Goal: Information Seeking & Learning: Learn about a topic

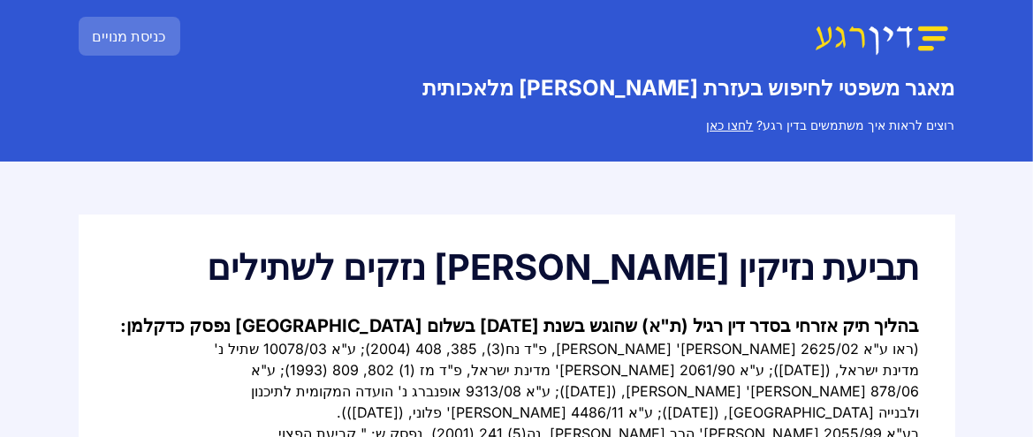
click at [721, 337] on link "בהליך תיק אזרחי בסדר דין רגיל (ת"א) שהוגש בשנת 2020 בשלום תל אביב - יפו נפסק כד…" at bounding box center [520, 325] width 799 height 21
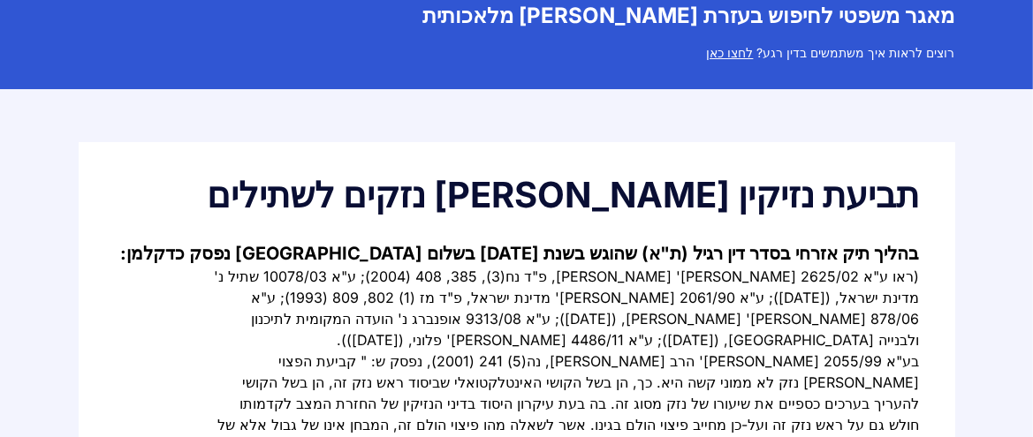
scroll to position [98, 0]
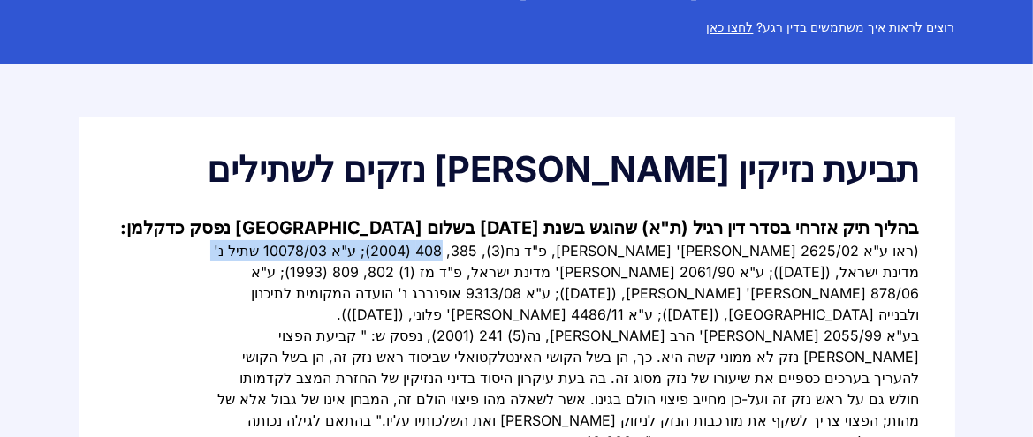
drag, startPoint x: 463, startPoint y: 293, endPoint x: 220, endPoint y: 291, distance: 243.0
click at [221, 292] on div "(ראו ע"א 2625/02 נחום נ' דורנבאום, פ"ד נח(3), 385, 408 (2004); ע"א 10078/03 שתי…" at bounding box center [566, 282] width 707 height 85
click at [577, 239] on link "בהליך תיק אזרחי בסדר דין רגיל (ת"א) שהוגש בשנת 2020 בשלום תל אביב - יפו נפסק כד…" at bounding box center [520, 227] width 799 height 21
copy div "ע"א 10078/03 שתיל נ' מדינת ישראל,"
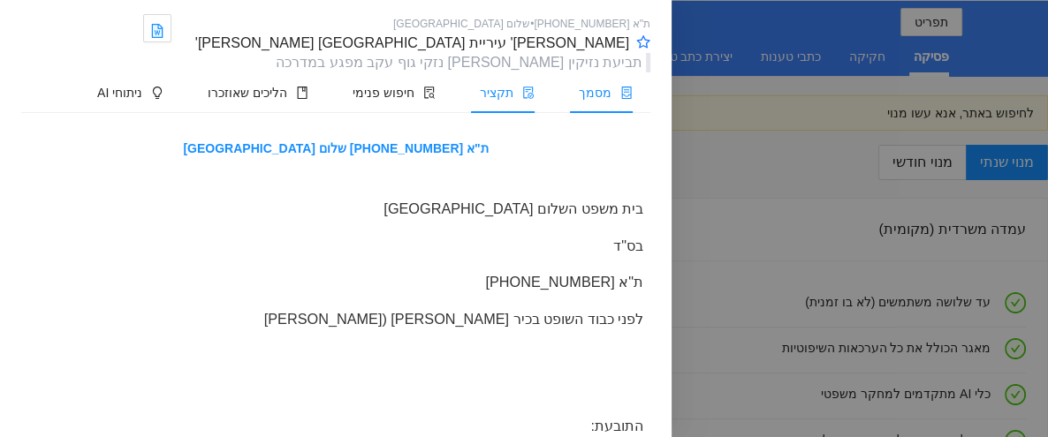
click at [489, 98] on span "תקציר" at bounding box center [497, 93] width 34 height 14
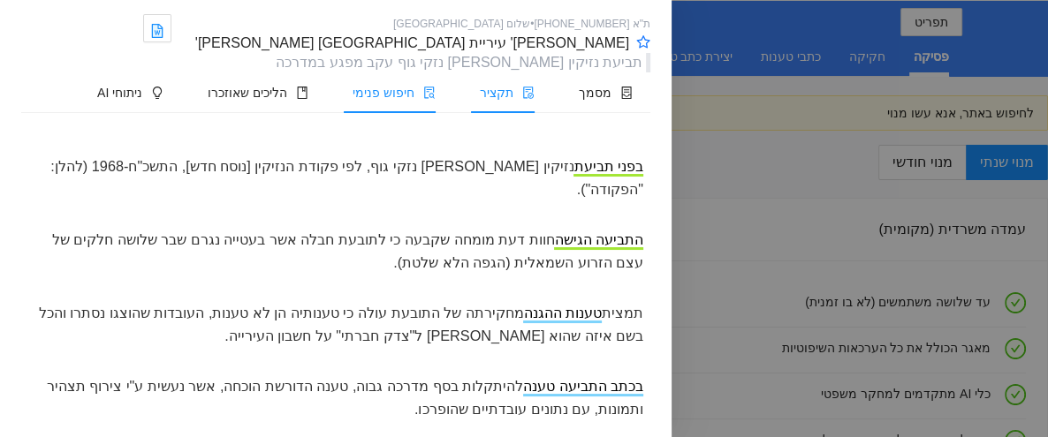
click at [379, 93] on span "חיפוש פנימי" at bounding box center [384, 93] width 62 height 14
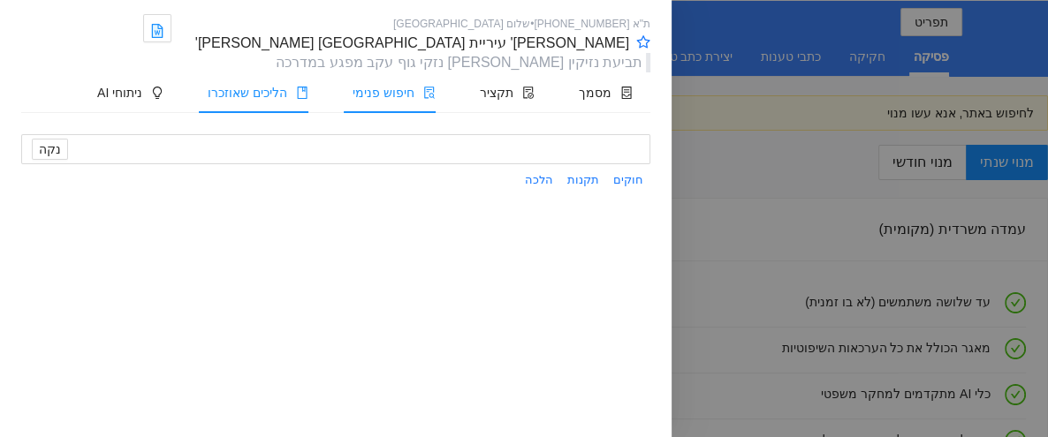
click at [232, 101] on li "הליכים שאוזכרו" at bounding box center [253, 92] width 145 height 41
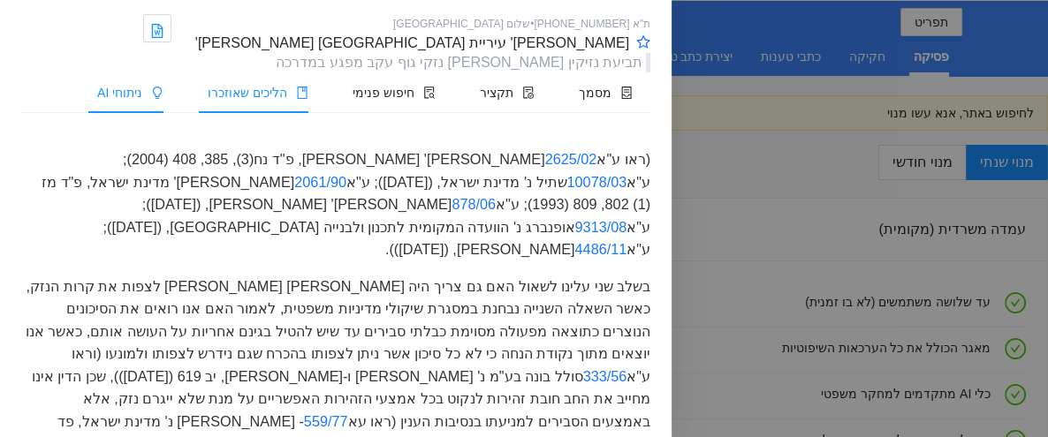
click at [99, 98] on span "ניתוחי AI" at bounding box center [119, 93] width 45 height 14
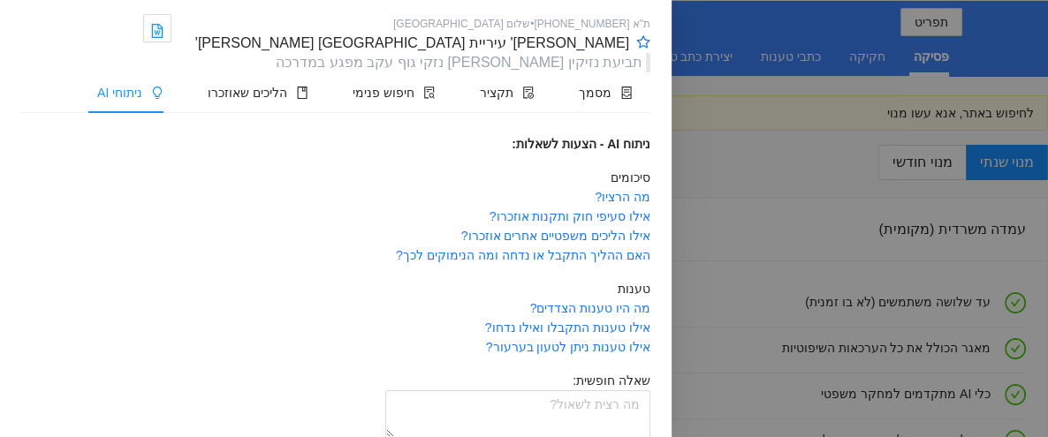
scroll to position [148, 0]
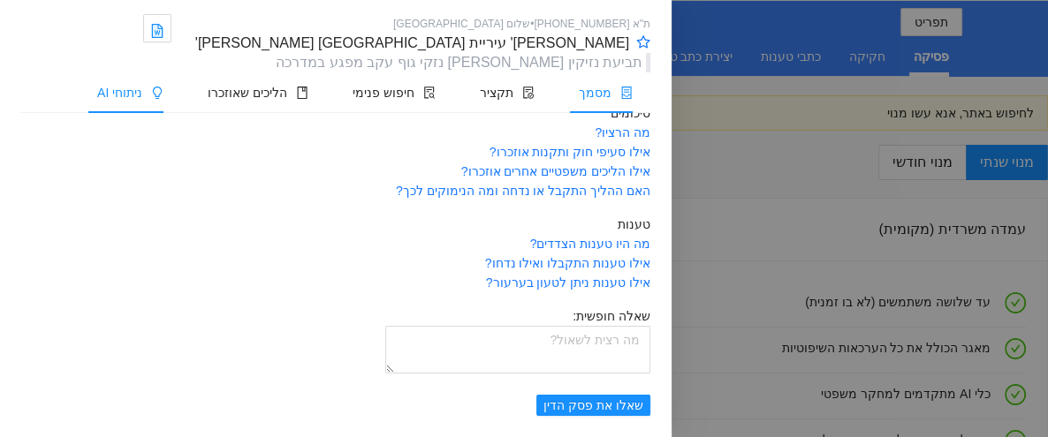
click at [596, 98] on span "מסמך" at bounding box center [595, 93] width 33 height 14
